Goal: Task Accomplishment & Management: Manage account settings

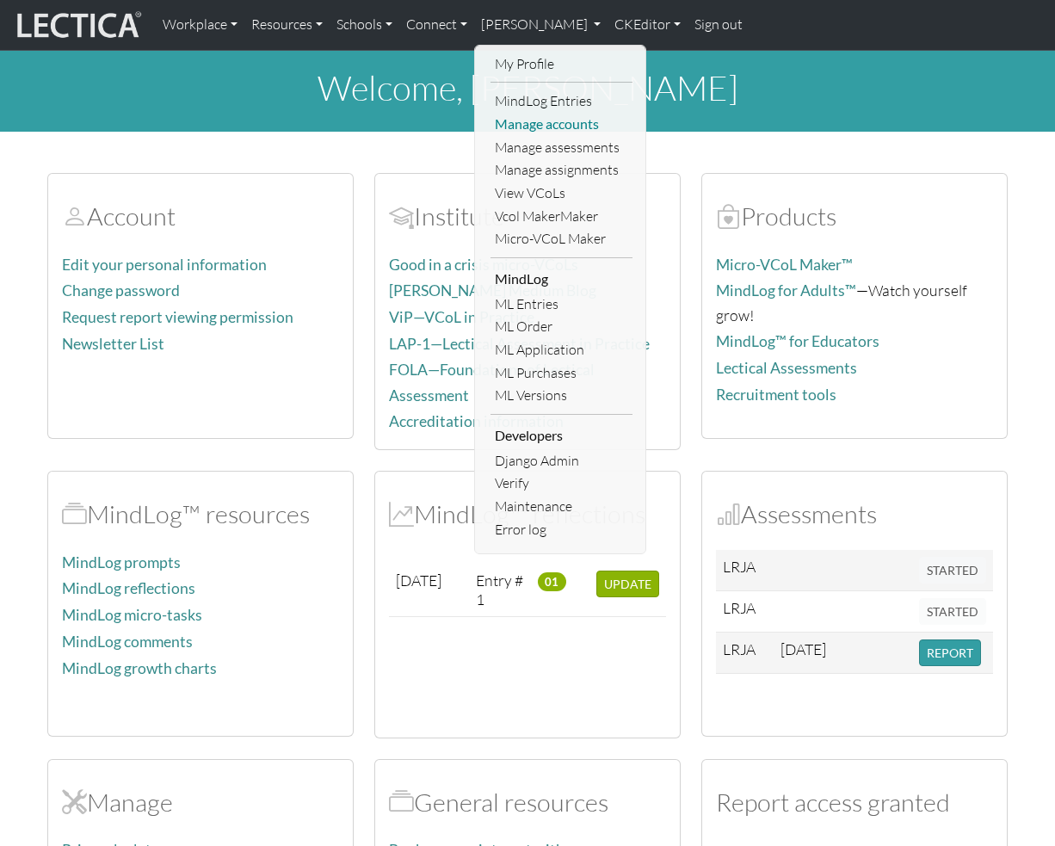
click at [563, 126] on link "Manage accounts" at bounding box center [561, 124] width 142 height 23
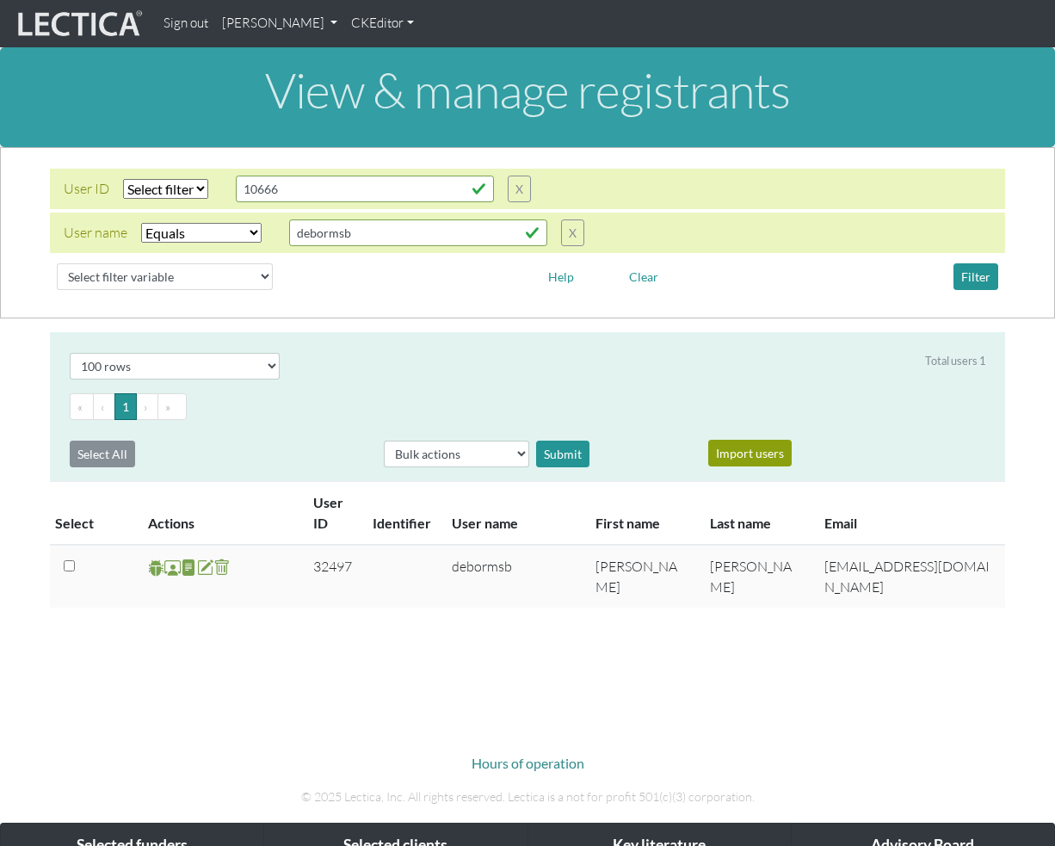
select select "iexact"
select select "100"
click at [392, 237] on input "debormsb" at bounding box center [418, 232] width 258 height 27
paste input "nmaisano"
click at [392, 237] on input "debormsbnmaisano" at bounding box center [418, 232] width 258 height 27
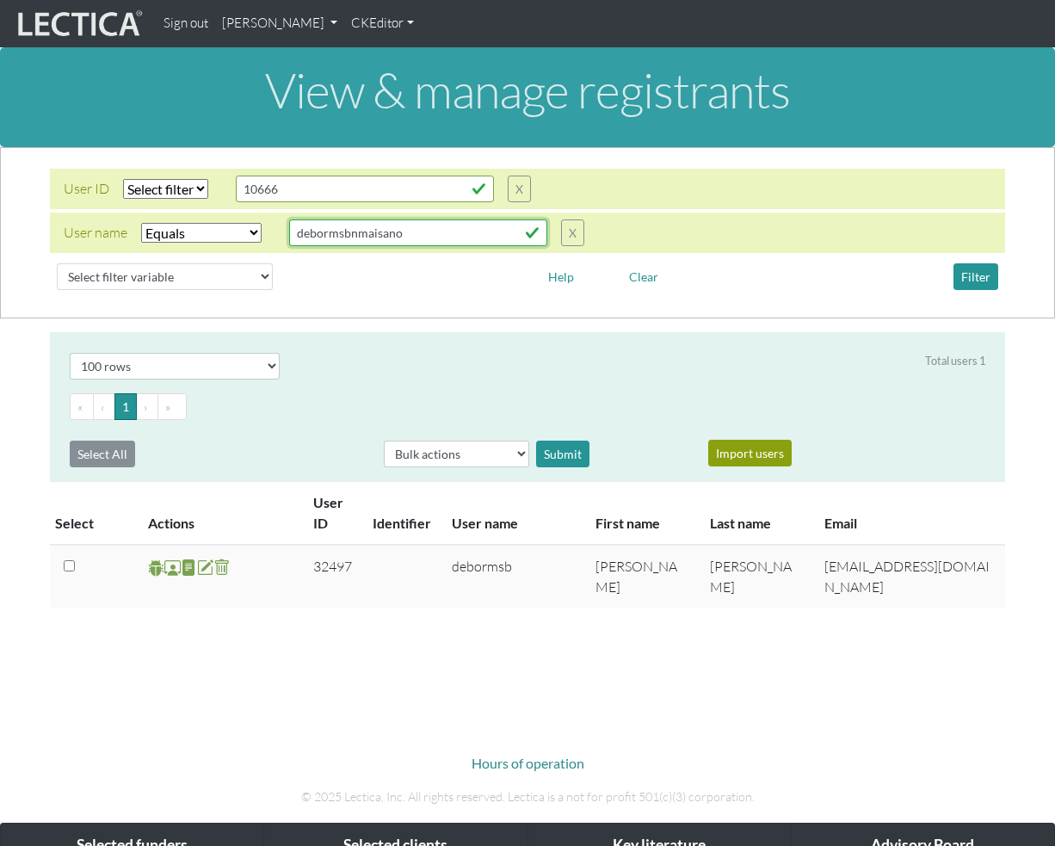
click at [392, 237] on input "debormsbnmaisano" at bounding box center [418, 232] width 258 height 27
paste input "text"
type input "nmaisano"
click at [978, 285] on button "Filter" at bounding box center [975, 276] width 45 height 27
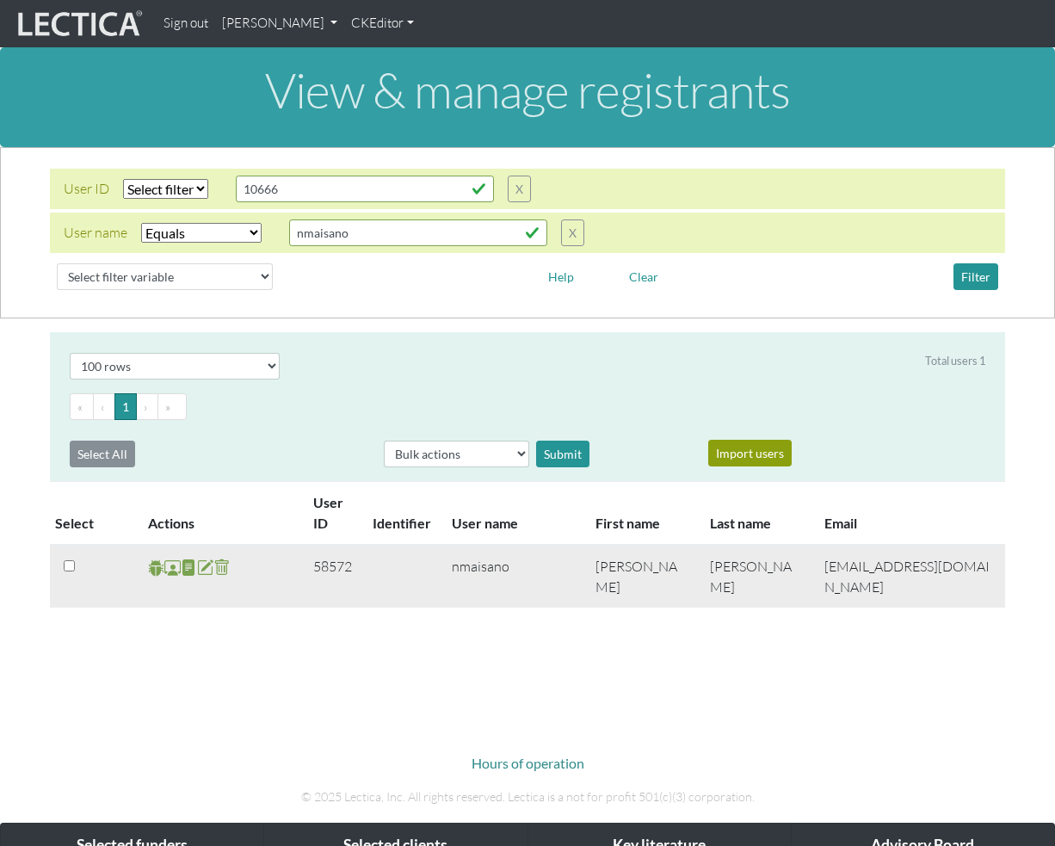
click at [172, 568] on span at bounding box center [172, 567] width 16 height 20
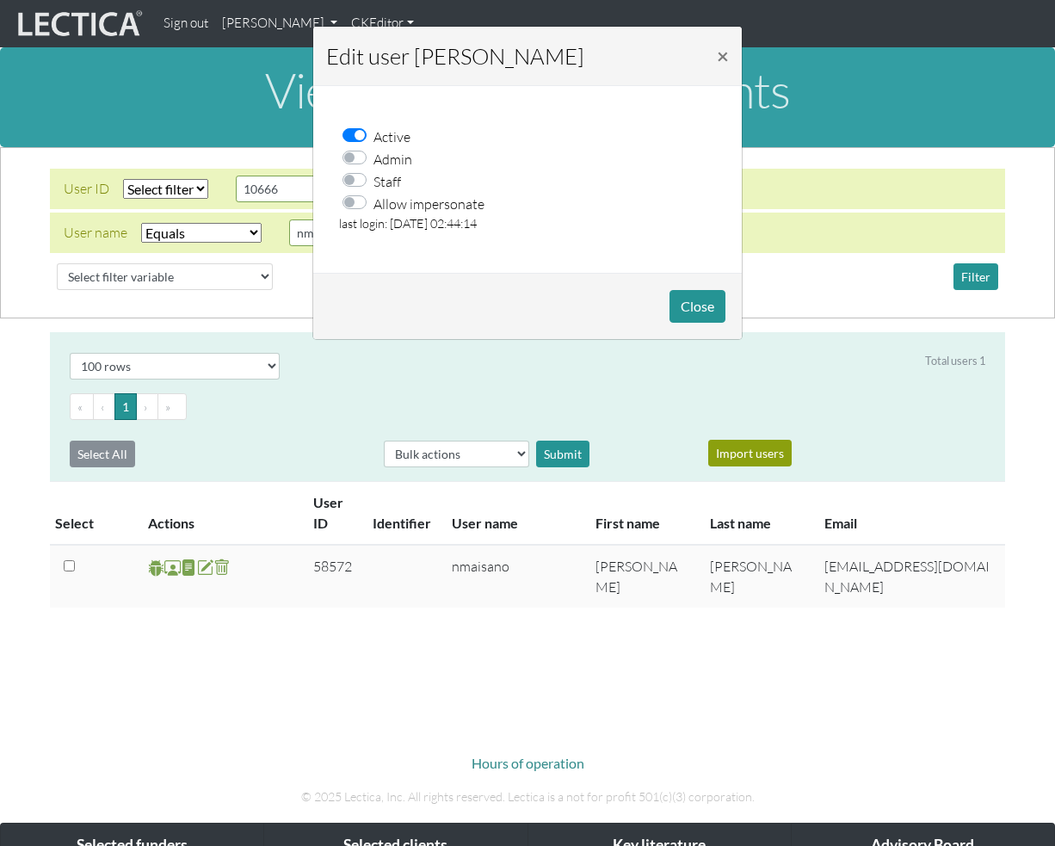
click at [373, 199] on label "Allow impersonate" at bounding box center [428, 203] width 111 height 22
click at [358, 199] on input "Allow impersonate" at bounding box center [360, 200] width 14 height 17
checkbox input "true"
click at [685, 303] on button "Close" at bounding box center [697, 306] width 56 height 33
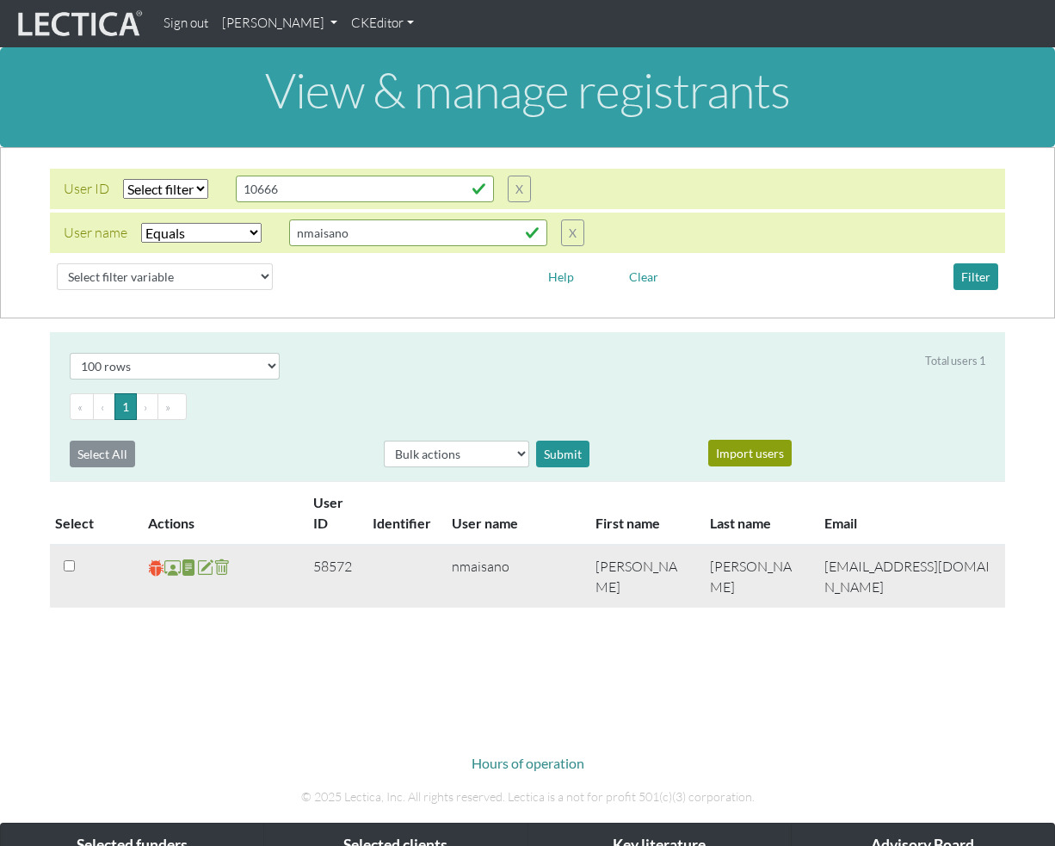
click at [154, 570] on span at bounding box center [156, 567] width 16 height 20
